Goal: Find specific page/section: Find specific page/section

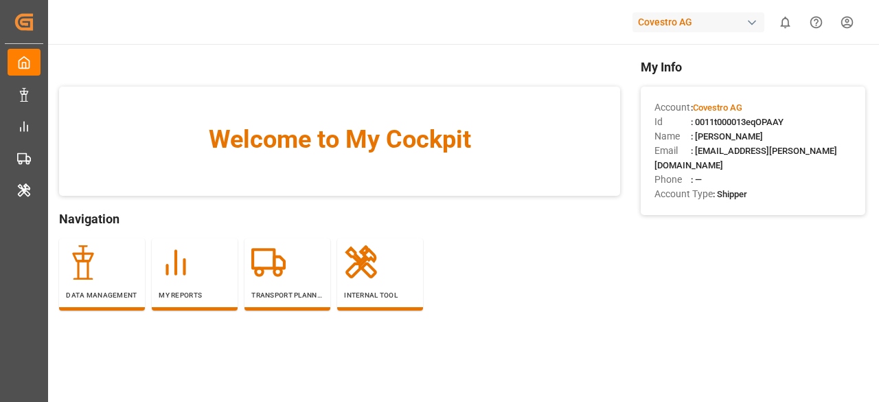
click at [697, 13] on div "Covestro AG" at bounding box center [699, 22] width 132 height 20
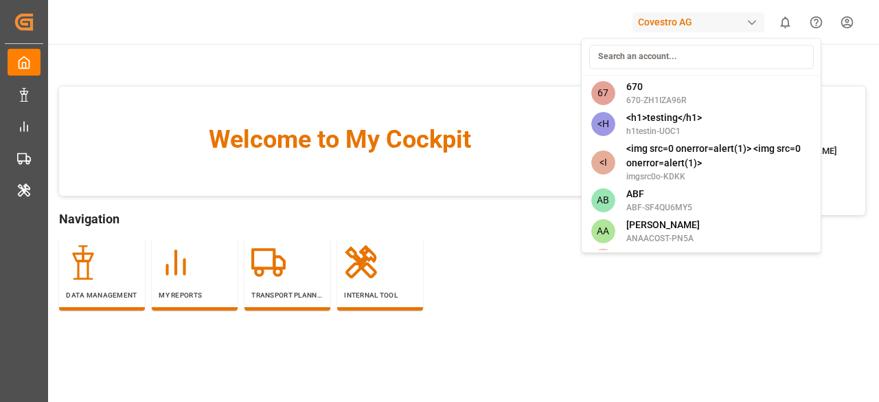
click at [702, 55] on input at bounding box center [701, 57] width 225 height 24
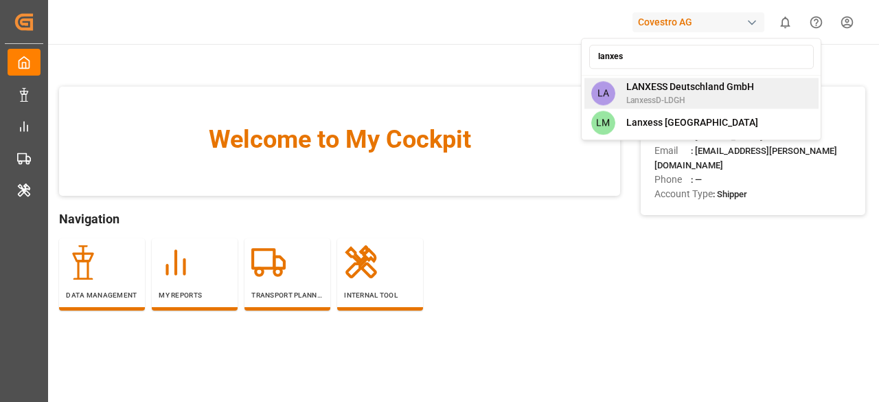
type input "lanxes"
click at [692, 91] on span "LANXESS Deutschland GmbH" at bounding box center [690, 87] width 128 height 14
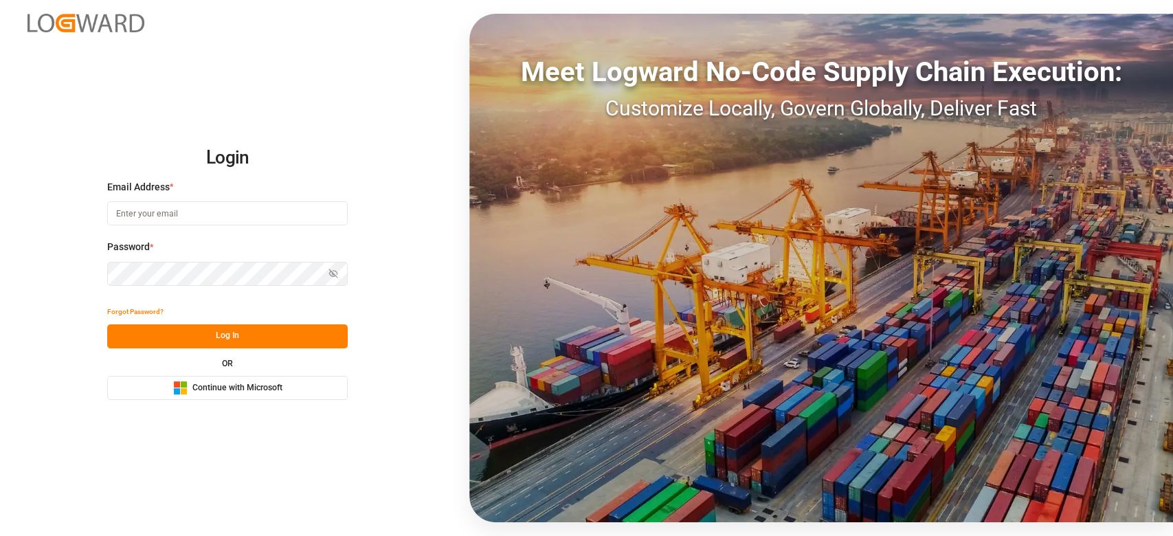
drag, startPoint x: 0, startPoint y: 0, endPoint x: 149, endPoint y: 380, distance: 408.1
click at [149, 380] on button "Microsoft Logo Continue with Microsoft" at bounding box center [227, 388] width 240 height 24
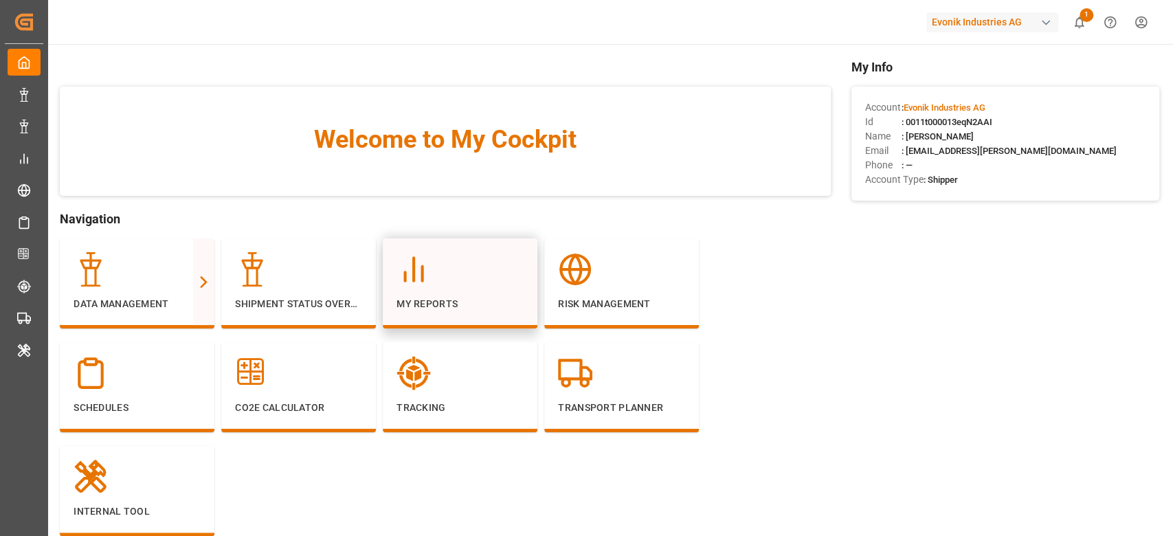
click at [440, 278] on div at bounding box center [459, 269] width 127 height 34
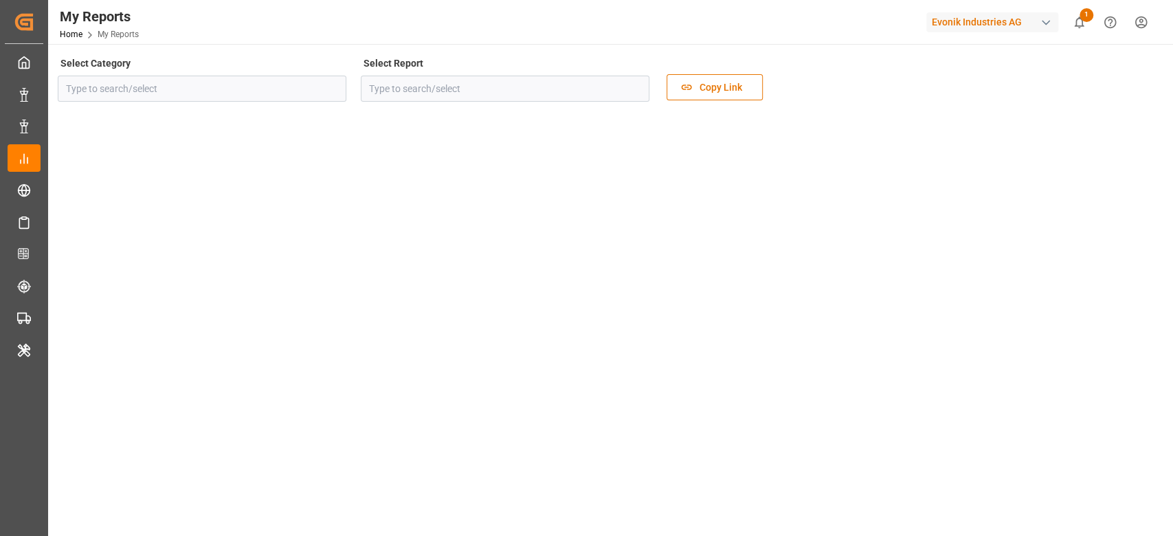
type input "Transport"
type input "Rolled Over Containers Analysis"
click at [335, 89] on icon "open menu" at bounding box center [332, 88] width 16 height 16
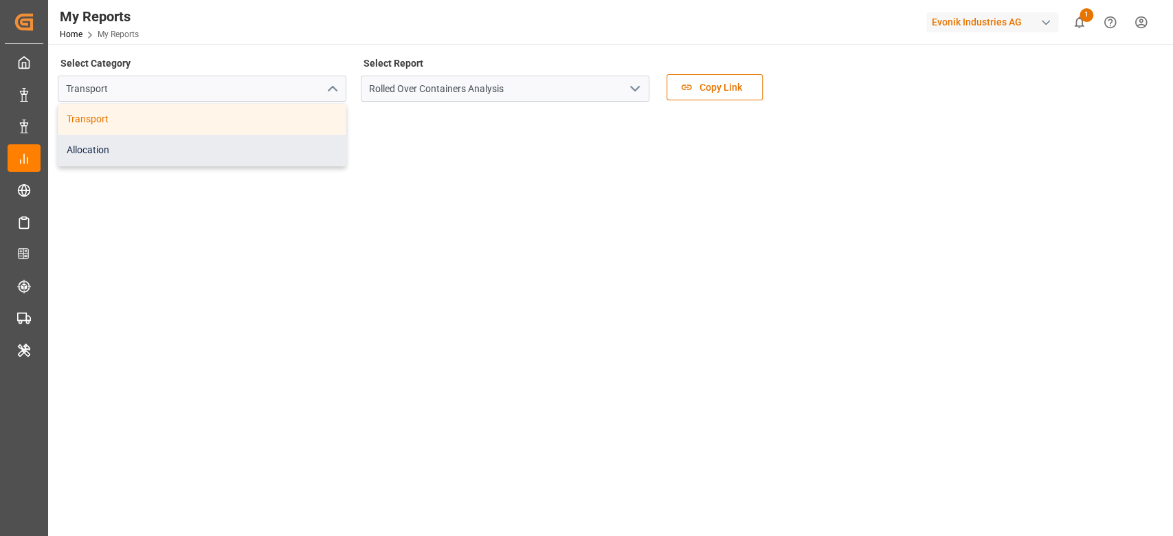
click at [267, 159] on div "Allocation" at bounding box center [201, 150] width 287 height 31
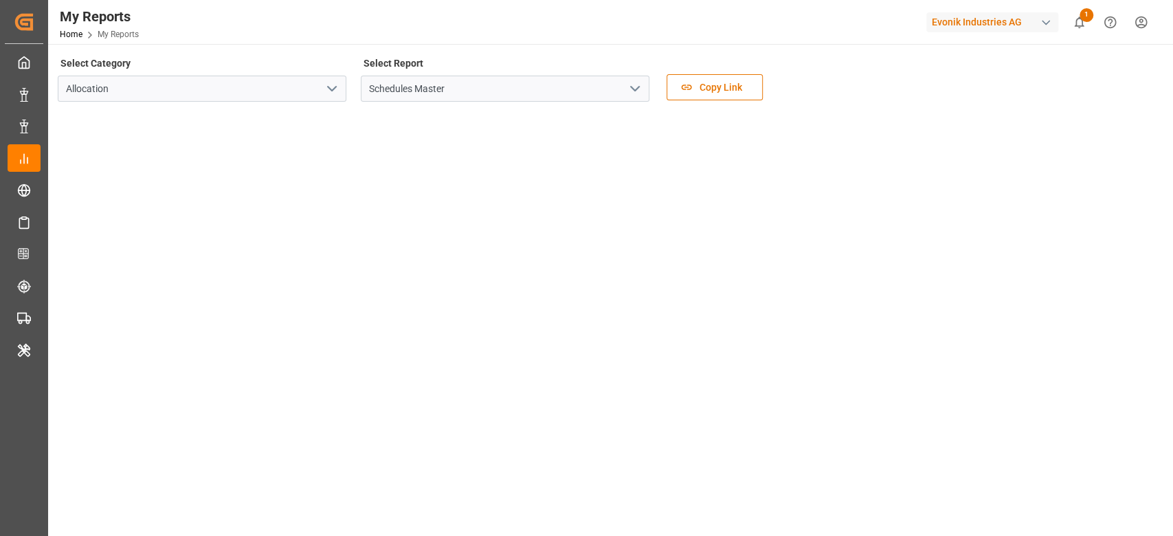
click at [635, 89] on icon "open menu" at bounding box center [634, 88] width 16 height 16
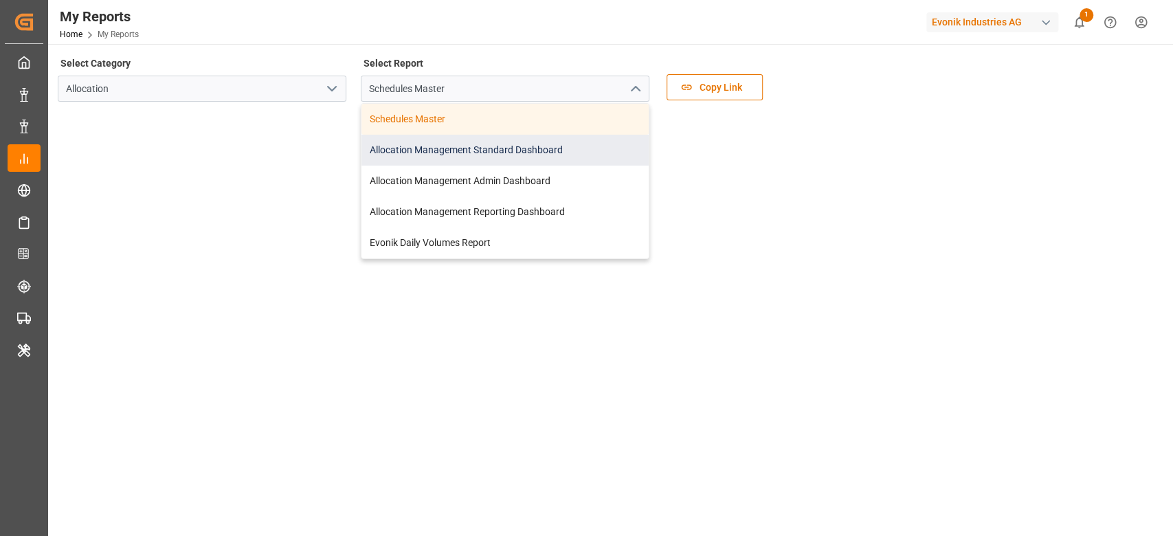
click at [586, 146] on div "Allocation Management Standard Dashboard" at bounding box center [504, 150] width 287 height 31
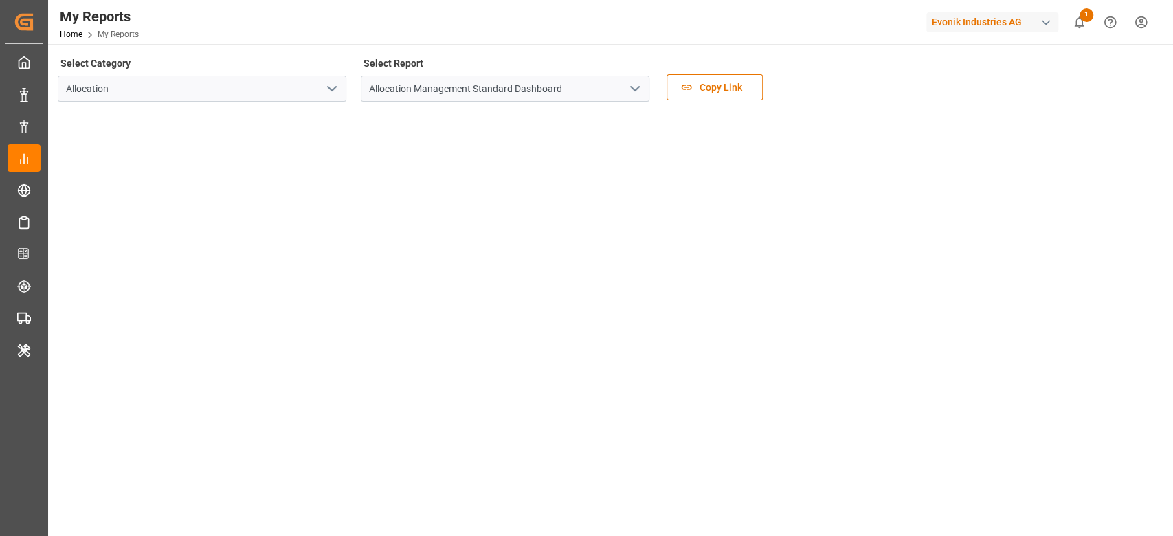
click at [997, 25] on div "Evonik Industries AG" at bounding box center [992, 22] width 132 height 20
click at [997, 25] on html "Created by potrace 1.15, written by Peter Selinger 2001-2017 Created by potrace…" at bounding box center [586, 268] width 1173 height 536
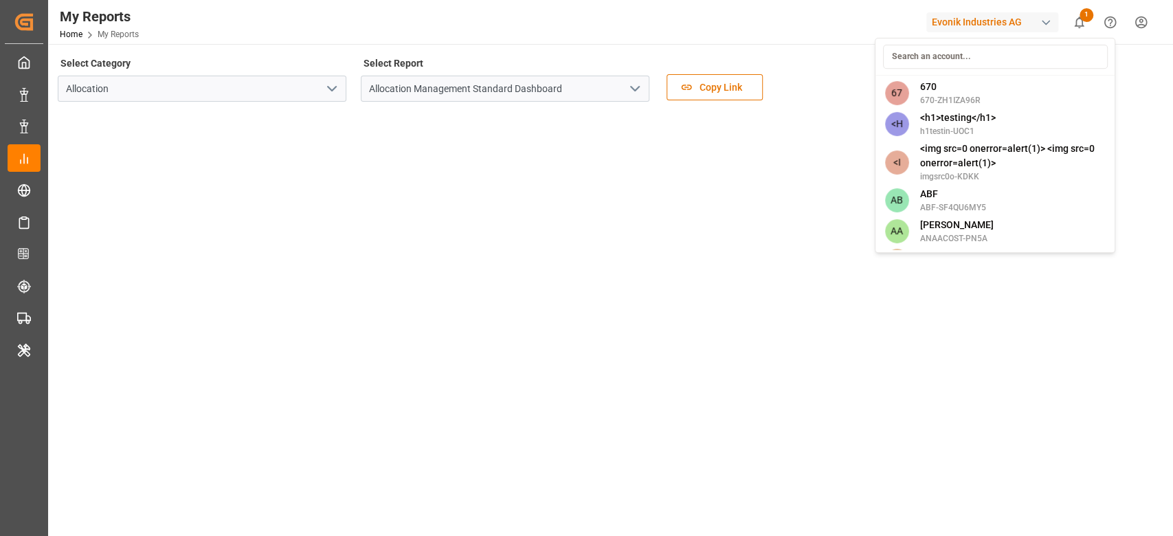
click at [944, 58] on div "Select Category Allocation Select Report Allocation Management Standard Dashboa…" at bounding box center [609, 83] width 1102 height 58
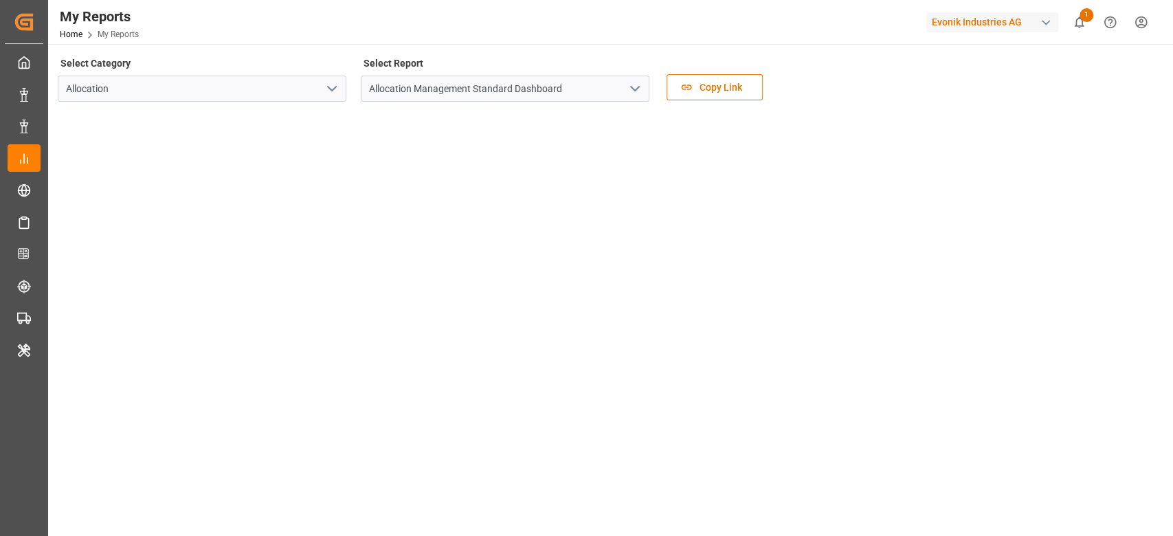
click at [944, 58] on div "Select Category Allocation Select Report Allocation Management Standard Dashboa…" at bounding box center [609, 83] width 1102 height 58
click at [966, 30] on div "Evonik Industries AG" at bounding box center [992, 22] width 132 height 20
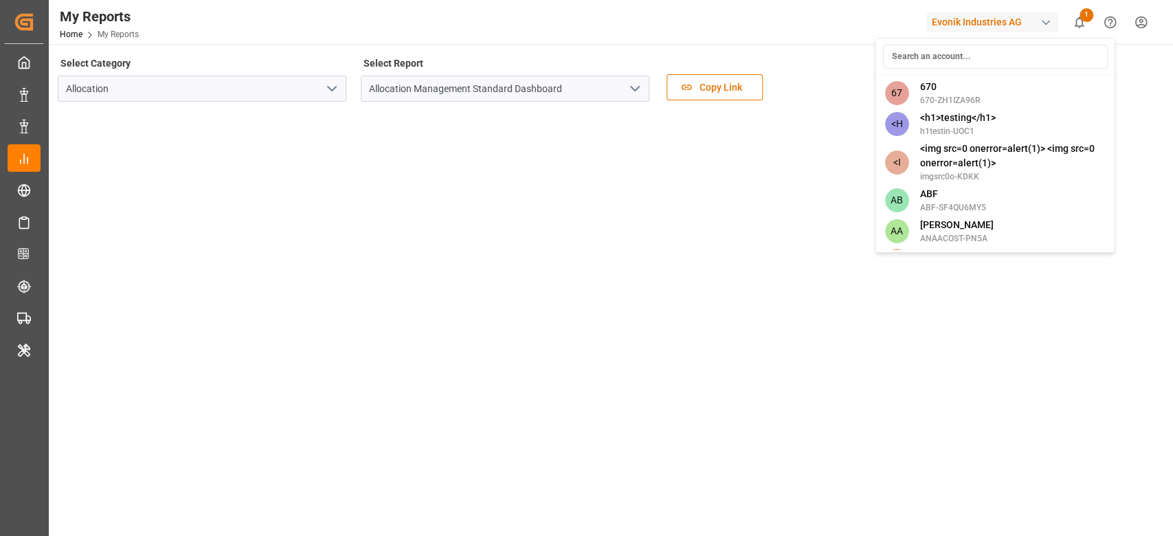
click at [1034, 58] on input at bounding box center [994, 57] width 225 height 24
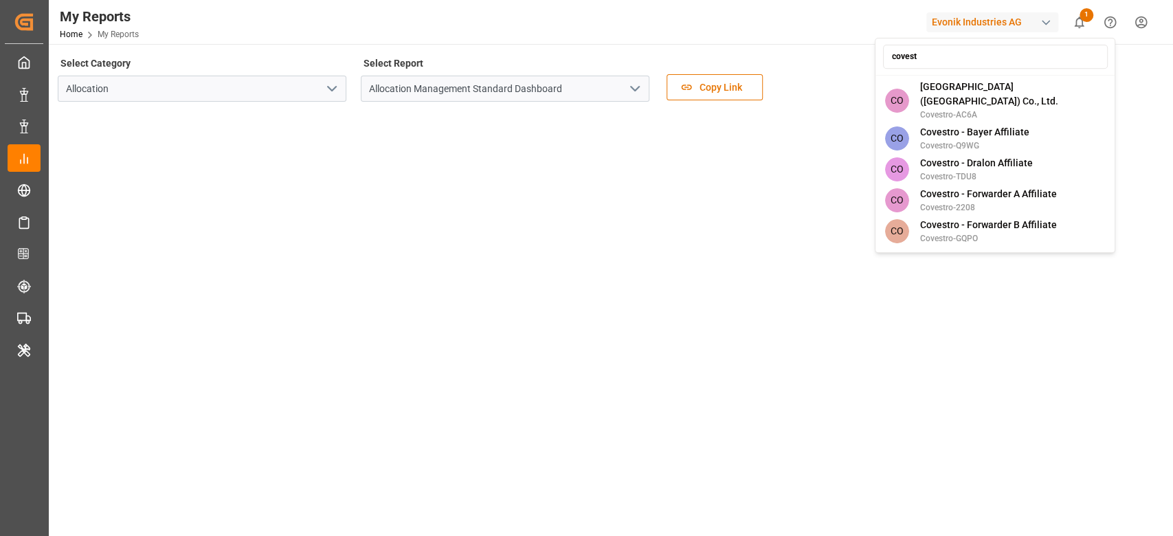
type input "covestr"
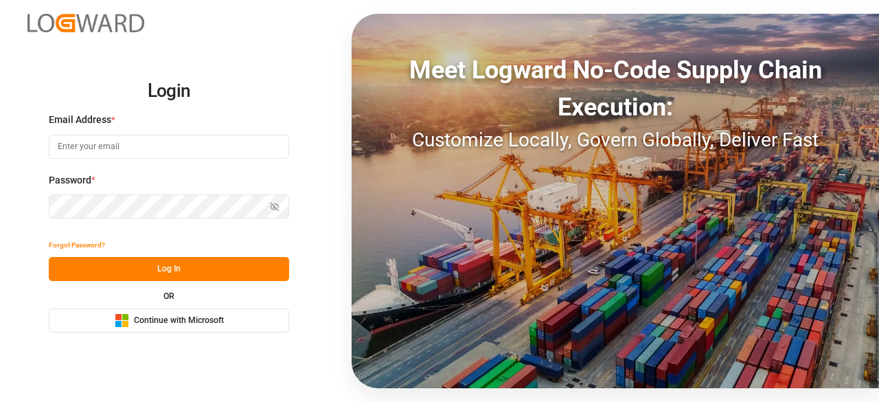
click at [238, 328] on button "Microsoft Logo Continue with Microsoft" at bounding box center [169, 320] width 240 height 24
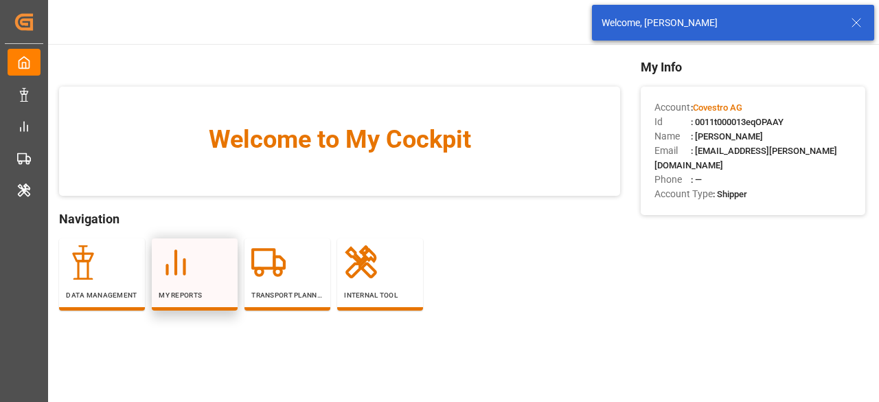
click at [163, 296] on p "My Reports" at bounding box center [195, 295] width 72 height 10
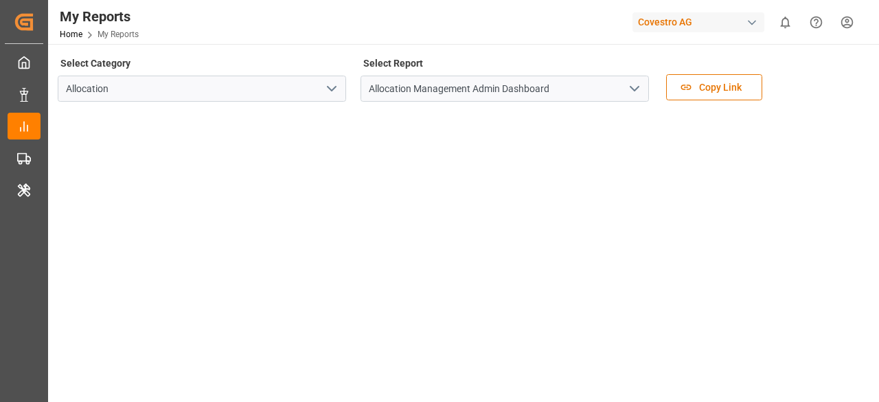
click at [653, 91] on div "Allocation Management Admin Dashboard" at bounding box center [504, 89] width 309 height 26
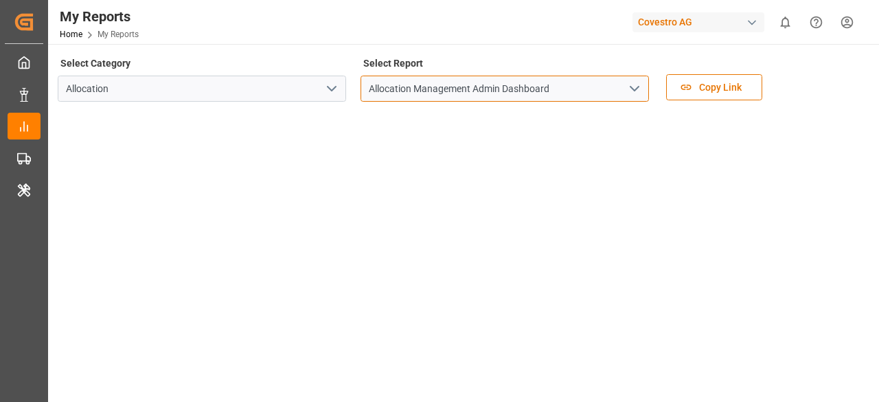
click at [646, 92] on input "Allocation Management Admin Dashboard" at bounding box center [505, 89] width 289 height 26
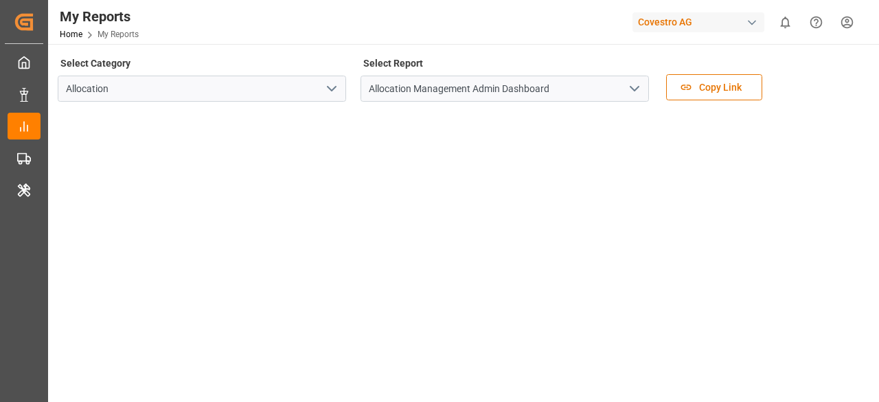
click at [638, 91] on icon "open menu" at bounding box center [634, 88] width 16 height 16
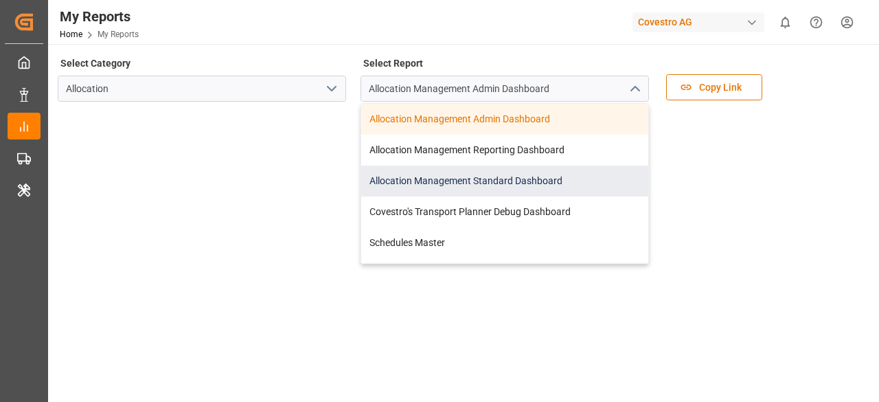
click at [566, 167] on div "Allocation Management Standard Dashboard" at bounding box center [504, 181] width 287 height 31
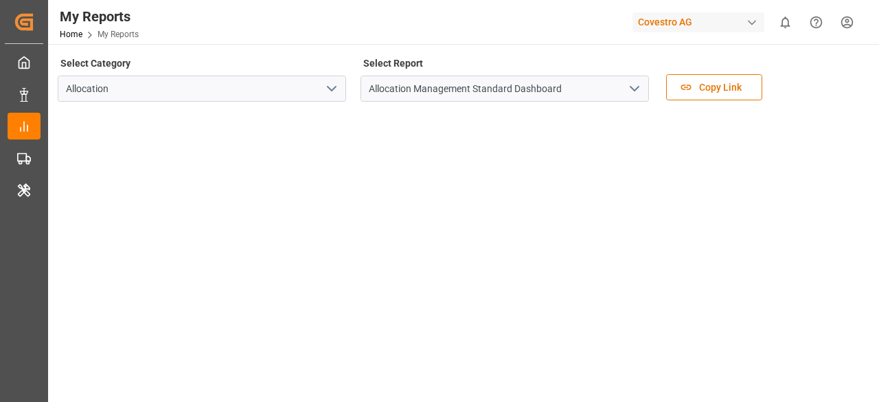
click at [679, 22] on div "Covestro AG" at bounding box center [699, 22] width 132 height 20
click at [679, 22] on html "Created by potrace 1.15, written by [PERSON_NAME] [DATE]-[DATE] Created by potr…" at bounding box center [439, 201] width 879 height 402
click at [720, 21] on div "Covestro AG" at bounding box center [699, 22] width 132 height 20
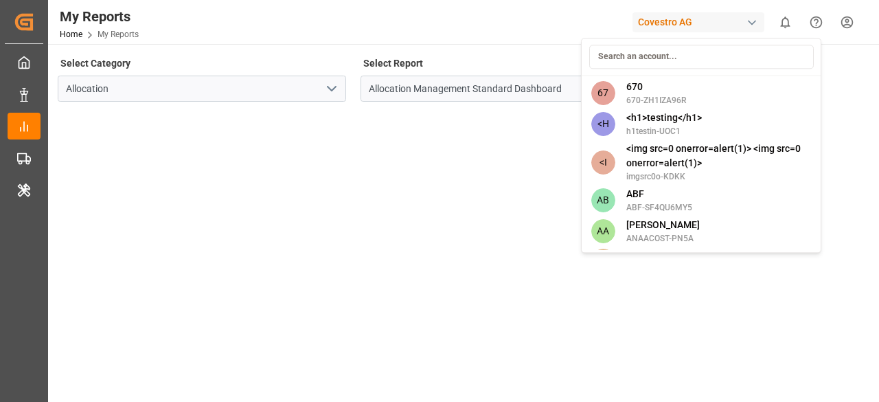
click at [760, 46] on input at bounding box center [701, 57] width 225 height 24
drag, startPoint x: 758, startPoint y: 52, endPoint x: 758, endPoint y: 60, distance: 8.9
click at [758, 59] on input at bounding box center [701, 57] width 225 height 24
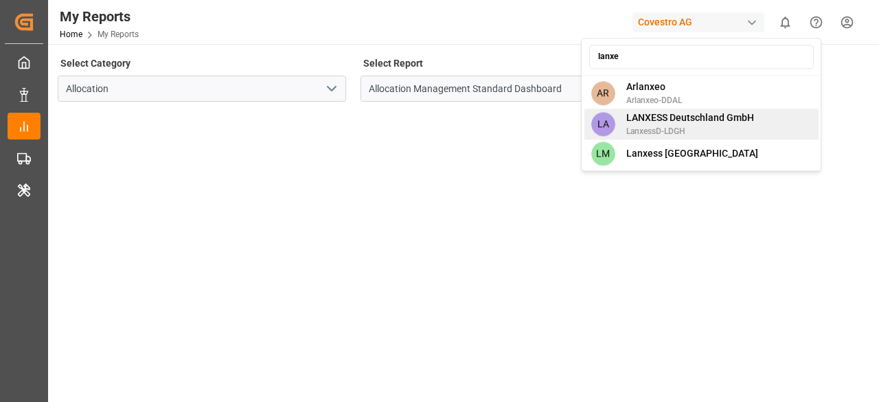
type input "lanxe"
click at [656, 123] on span "LANXESS Deutschland GmbH" at bounding box center [690, 118] width 128 height 14
